Goal: Find specific page/section: Find specific page/section

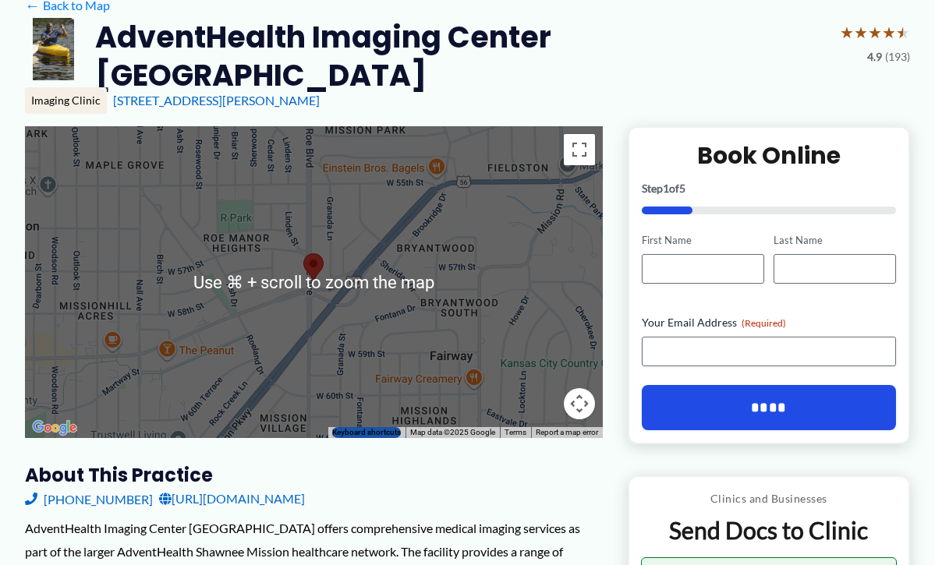
scroll to position [131, 0]
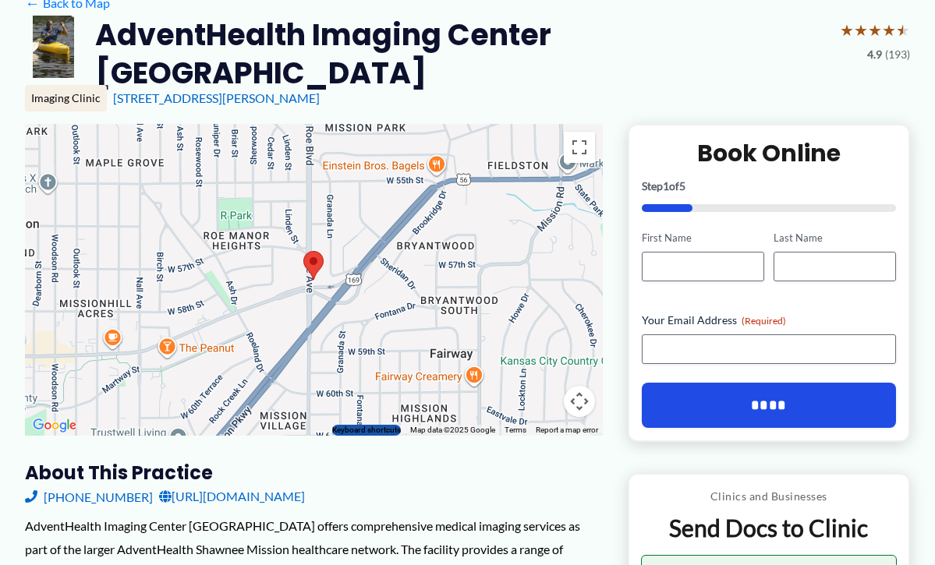
click at [584, 97] on div "Imaging Clinic 5675 Roe Blvd SUITE 100, Roeland Park, KS" at bounding box center [467, 104] width 885 height 39
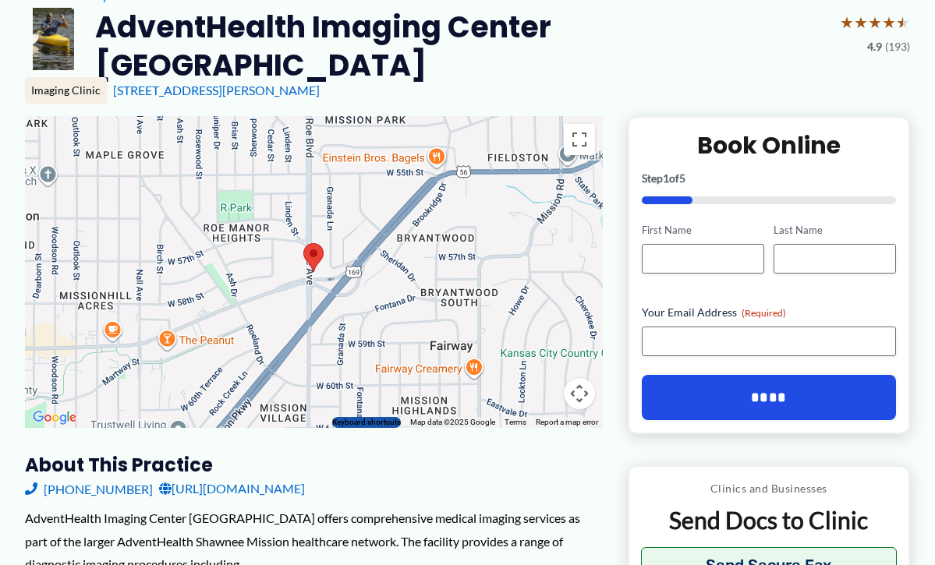
scroll to position [135, 0]
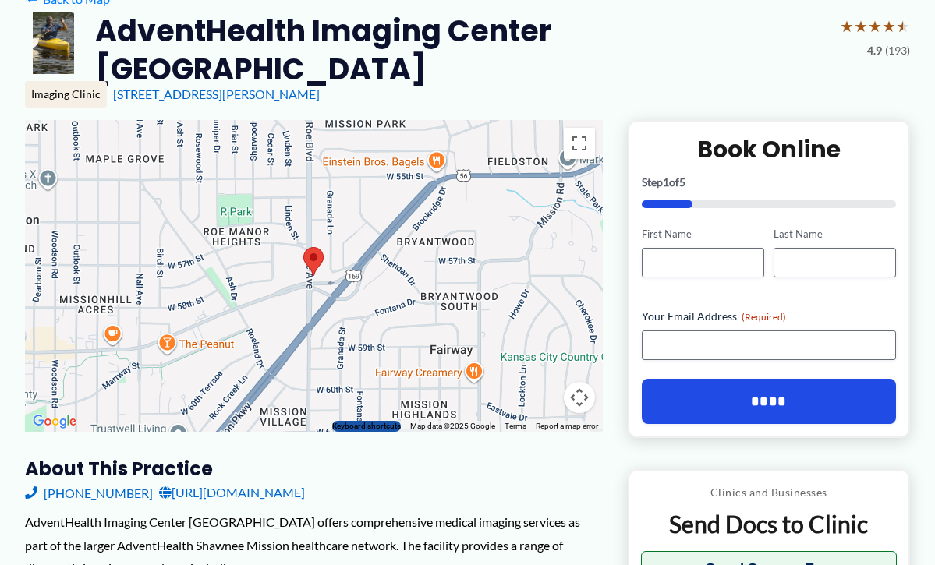
click at [94, 81] on div "Imaging Clinic" at bounding box center [66, 94] width 82 height 27
click at [129, 39] on h2 "AdventHealth Imaging Center Roeland Park" at bounding box center [461, 50] width 732 height 77
click at [55, 48] on img at bounding box center [54, 43] width 58 height 62
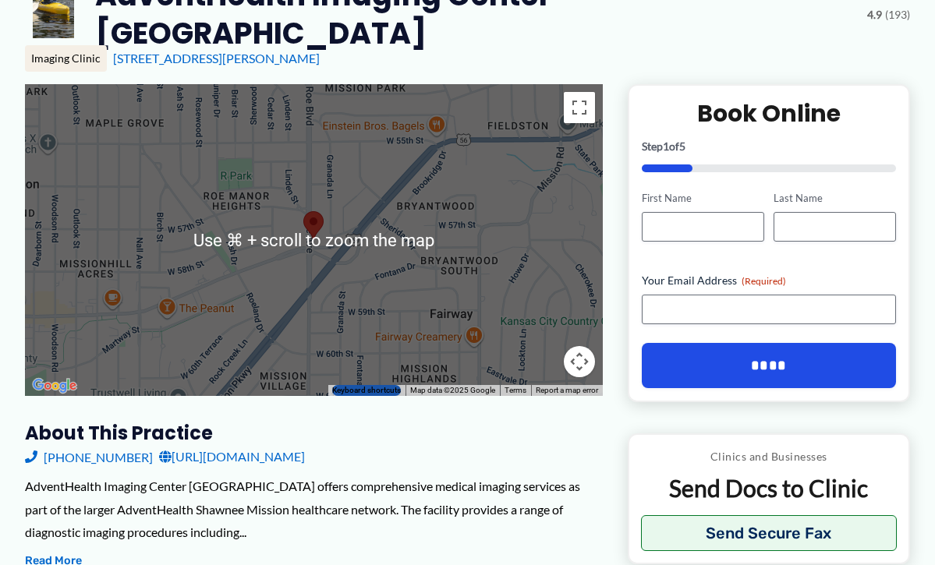
scroll to position [203, 0]
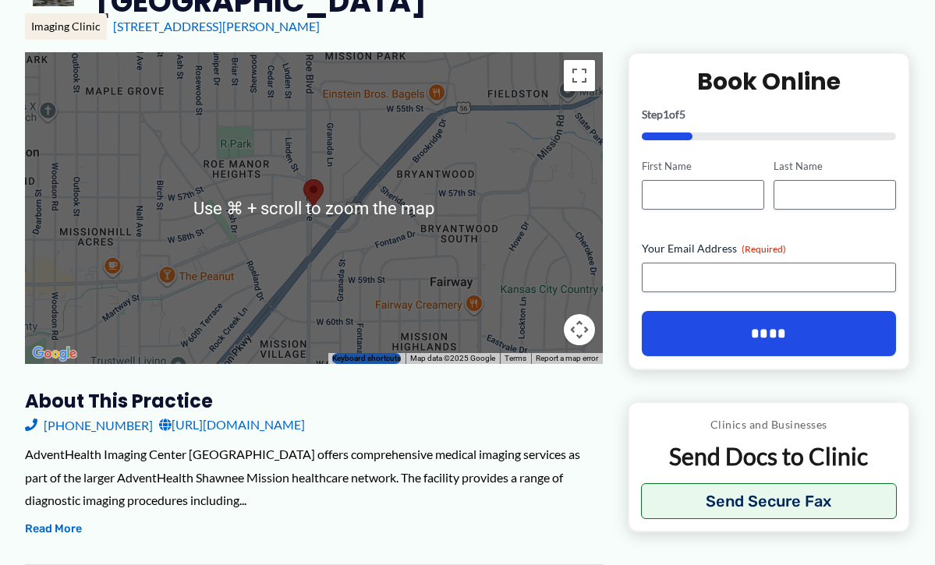
click at [470, 389] on h3 "About this practice" at bounding box center [314, 401] width 578 height 24
click at [518, 275] on div at bounding box center [314, 208] width 578 height 312
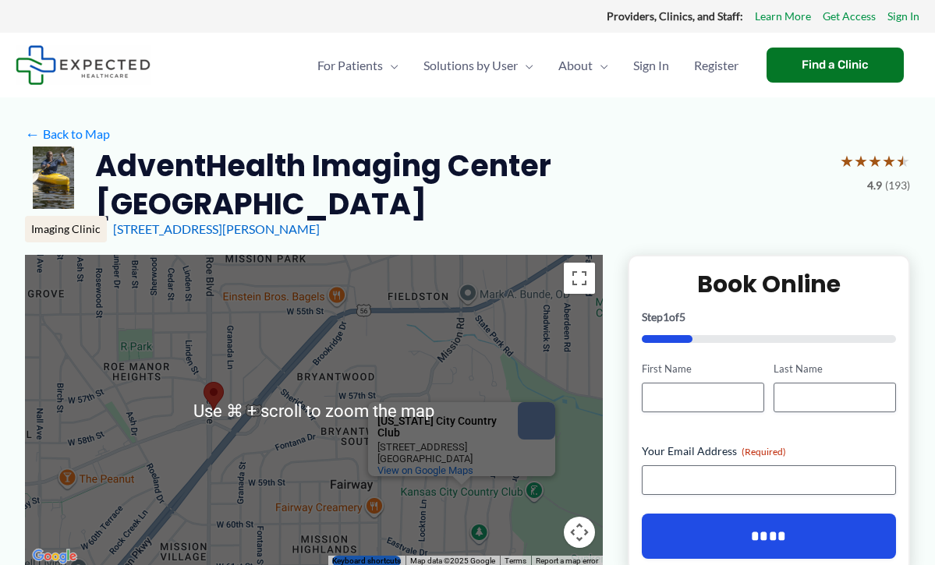
scroll to position [0, 0]
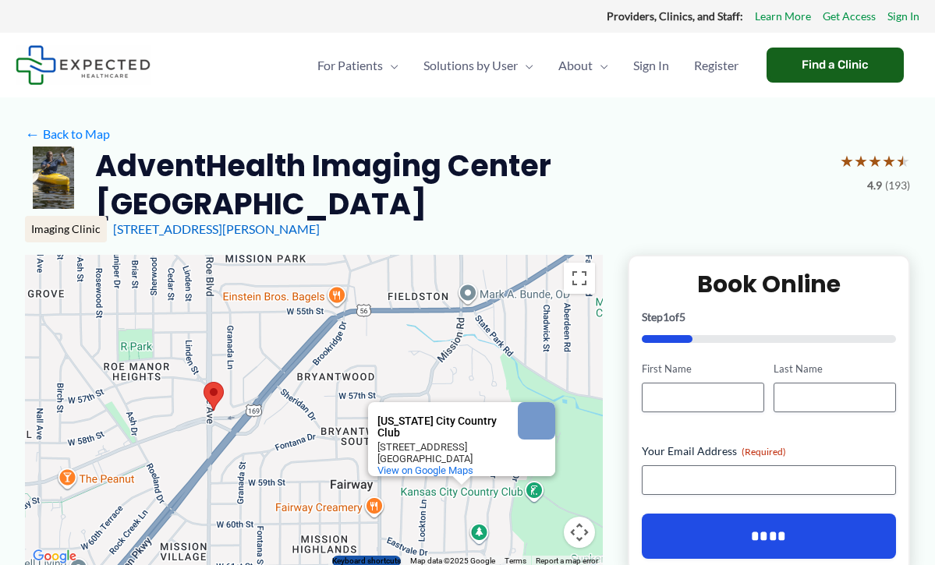
click at [790, 61] on div "Find a Clinic" at bounding box center [834, 65] width 137 height 35
click at [805, 67] on div "Find a Clinic" at bounding box center [834, 65] width 137 height 35
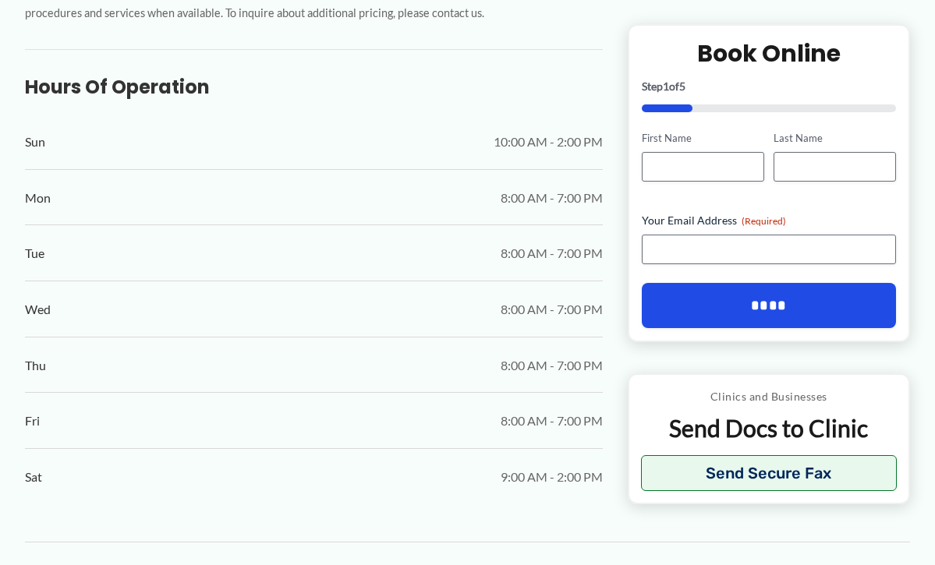
scroll to position [857, 0]
